Goal: Information Seeking & Learning: Learn about a topic

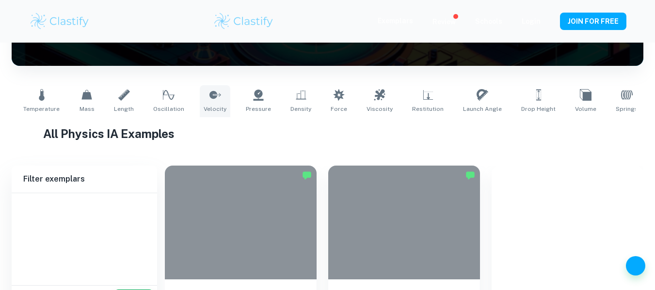
scroll to position [250, 0]
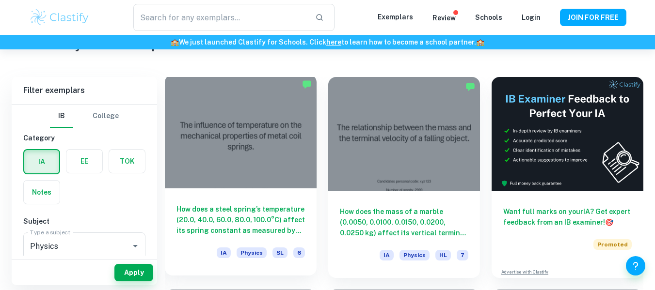
type input "Physics"
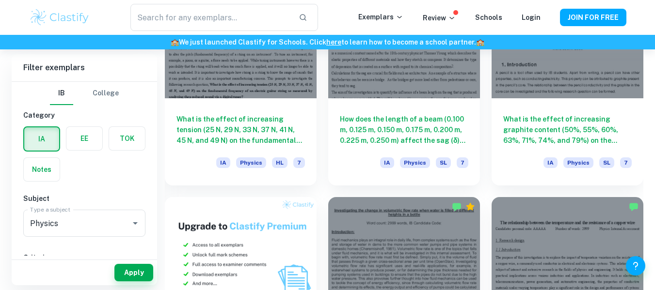
scroll to position [555, 0]
click at [245, 14] on input "text" at bounding box center [210, 17] width 160 height 27
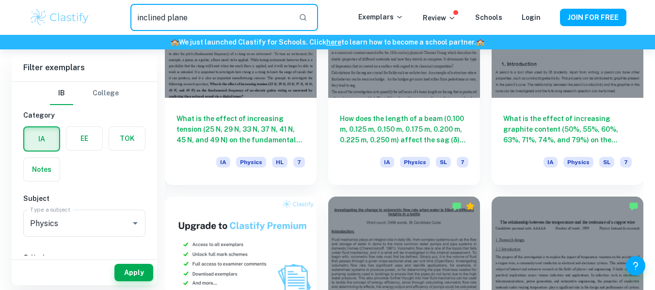
type input "inclined plane"
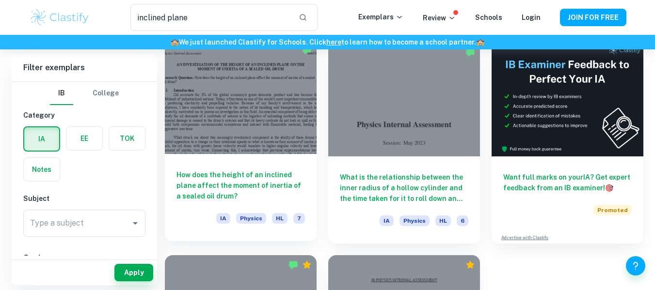
scroll to position [63, 0]
click at [294, 189] on h6 "How does the height of an inclined plane affect the moment of inertia of a seal…" at bounding box center [240, 185] width 128 height 32
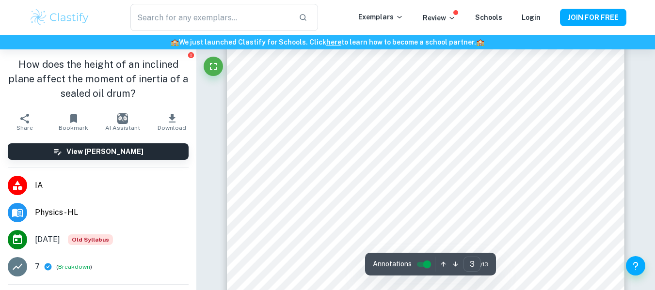
scroll to position [1401, 0]
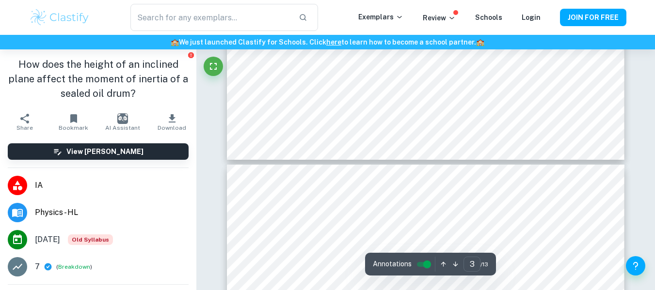
type input "4"
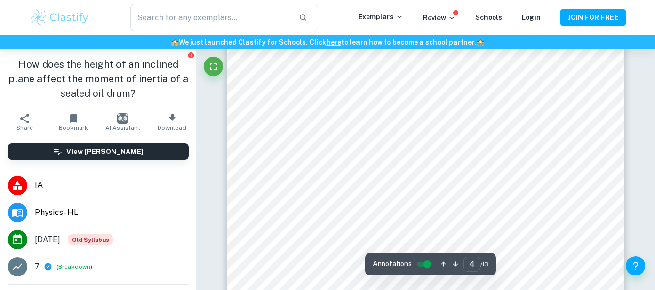
scroll to position [1859, 0]
